Goal: Find specific fact

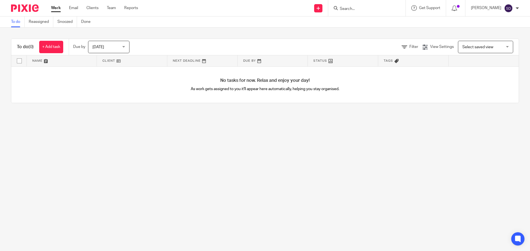
drag, startPoint x: 0, startPoint y: 0, endPoint x: 346, endPoint y: 8, distance: 346.2
click at [346, 8] on input "Search" at bounding box center [364, 9] width 50 height 5
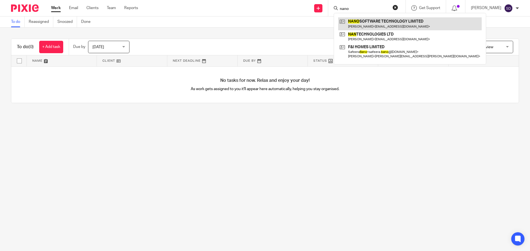
type input "nano"
click at [378, 21] on link at bounding box center [410, 23] width 144 height 13
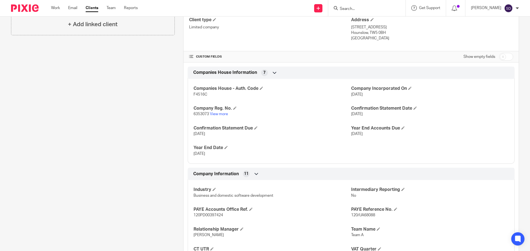
scroll to position [166, 0]
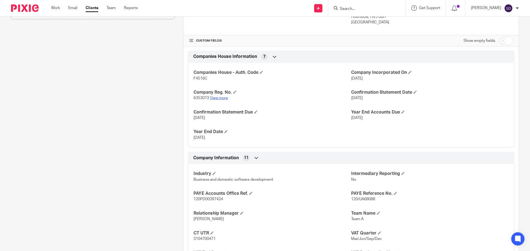
click at [219, 98] on link "View more" at bounding box center [219, 98] width 18 height 4
click at [199, 79] on span "F4516C" at bounding box center [200, 79] width 14 height 4
copy span "F4516C"
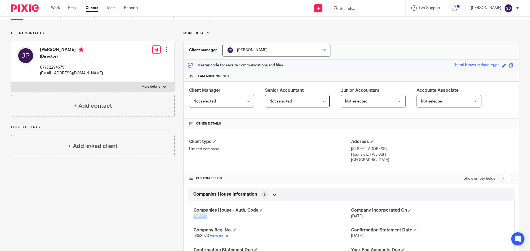
scroll to position [83, 0]
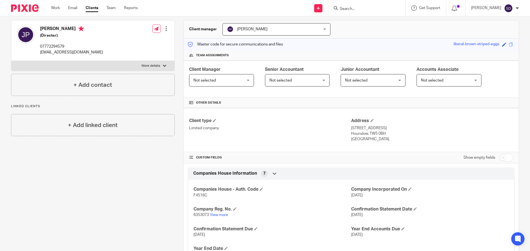
scroll to position [0, 0]
